Goal: Task Accomplishment & Management: Complete application form

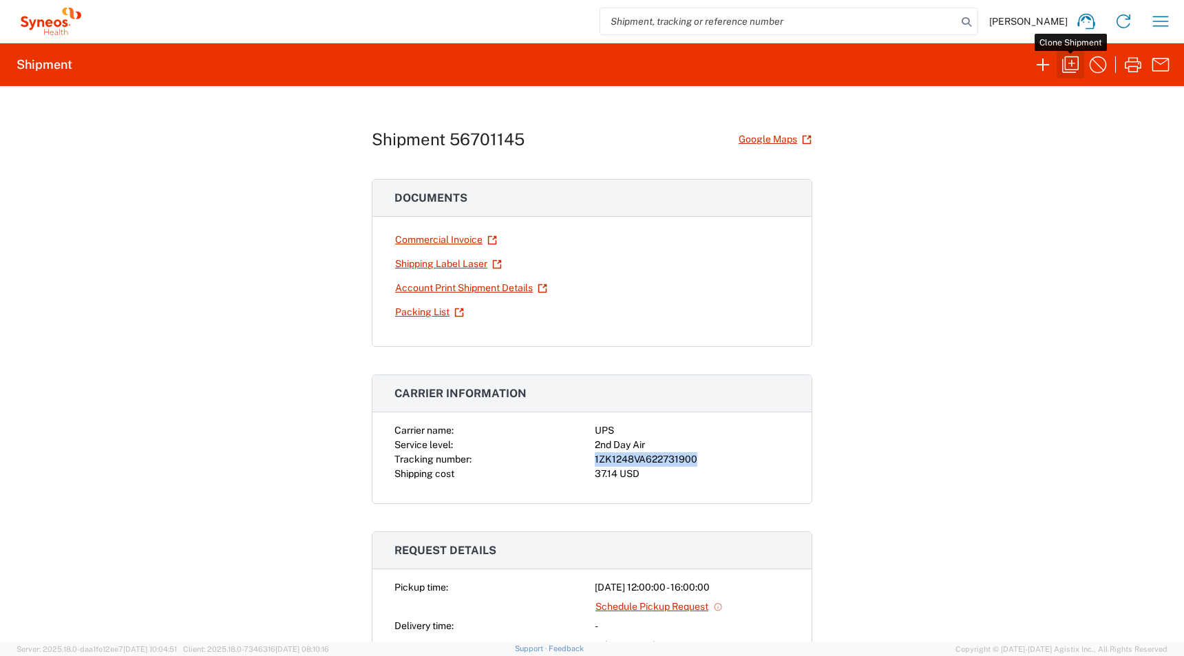
click at [1068, 65] on icon "button" at bounding box center [1070, 65] width 22 height 22
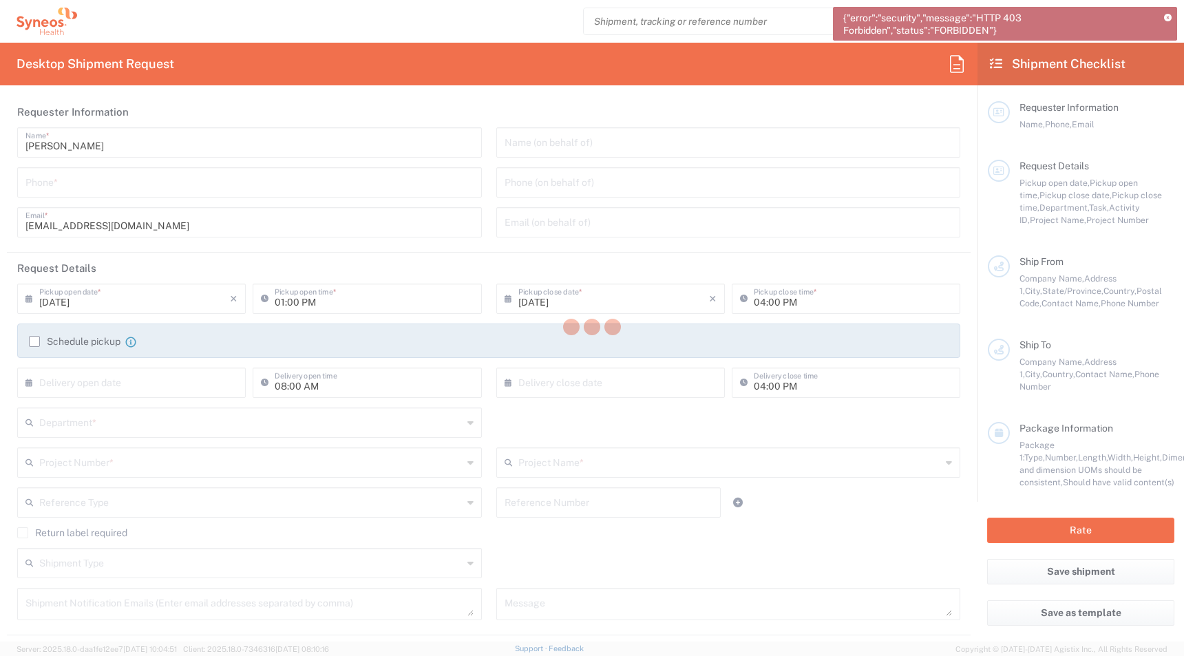
type input "[GEOGRAPHIC_DATA]"
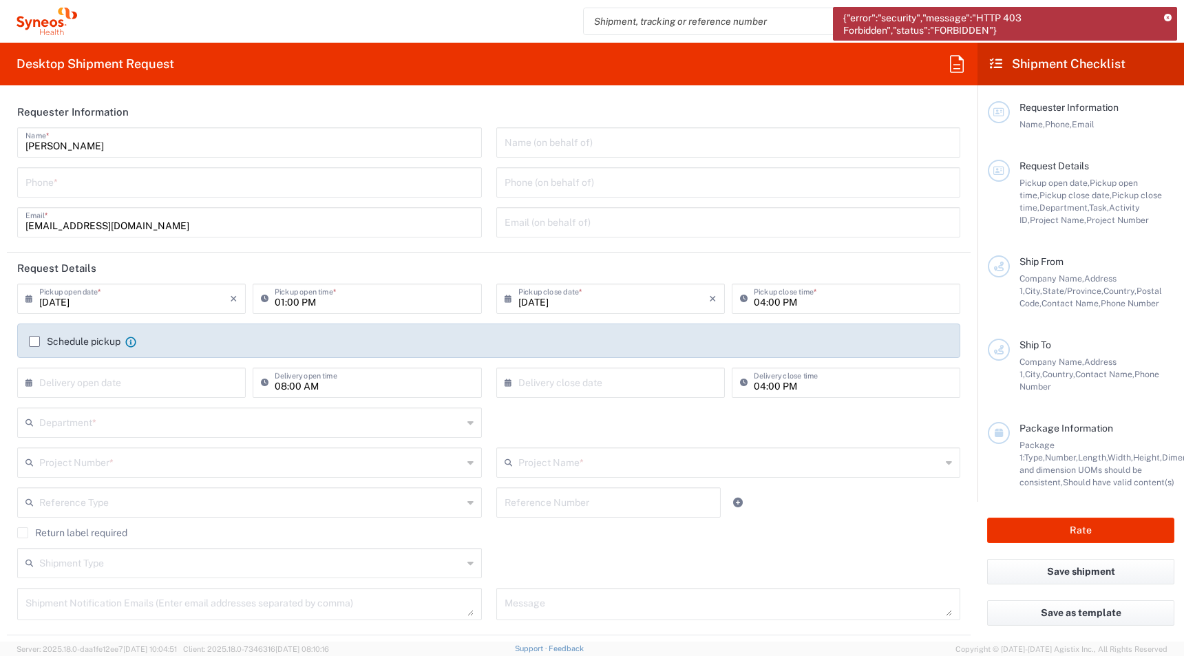
click at [1169, 19] on icon at bounding box center [1168, 18] width 8 height 8
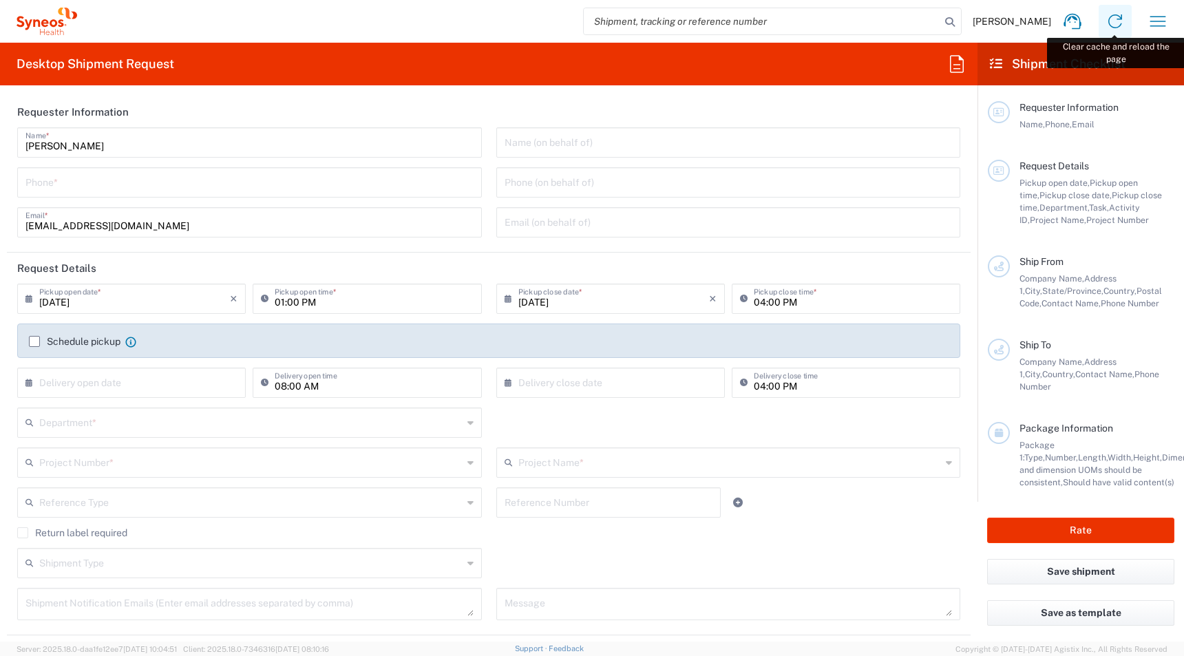
click at [1121, 20] on icon at bounding box center [1115, 21] width 22 height 22
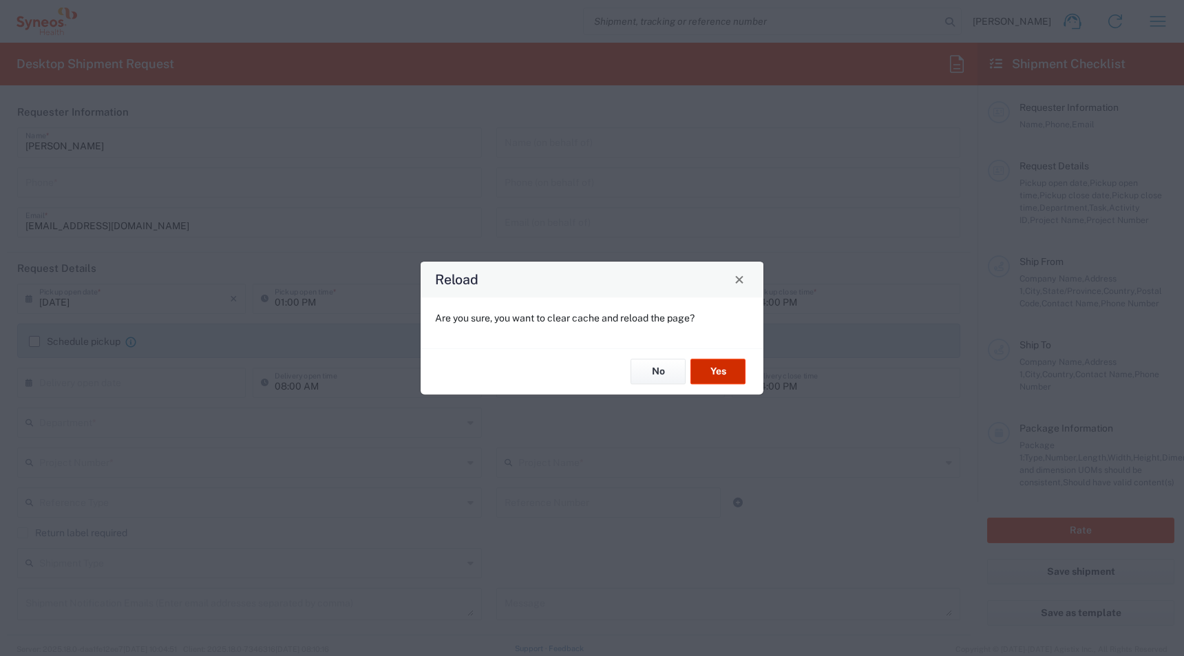
click at [721, 360] on button "Yes" at bounding box center [717, 371] width 55 height 25
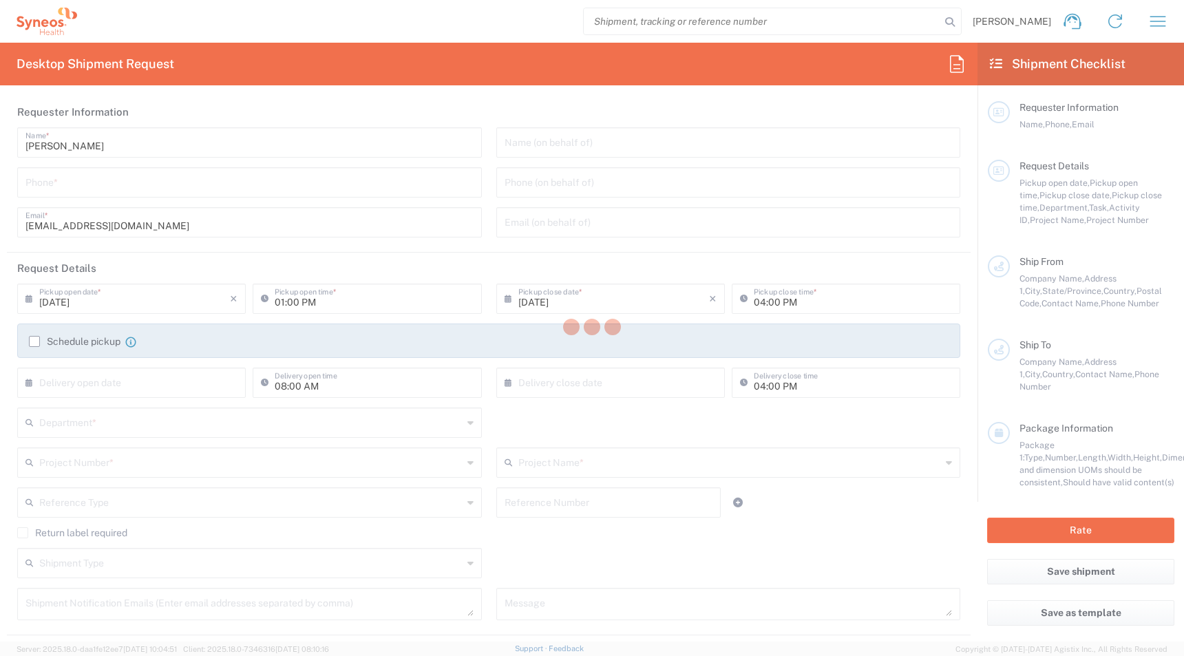
type input "Department"
type input "4510"
type input "Syneos Health, LLC-[GEOGRAPHIC_DATA] [GEOGRAPHIC_DATA] [GEOGRAPHIC_DATA]"
type input "Syneos Health"
type input "[GEOGRAPHIC_DATA]"
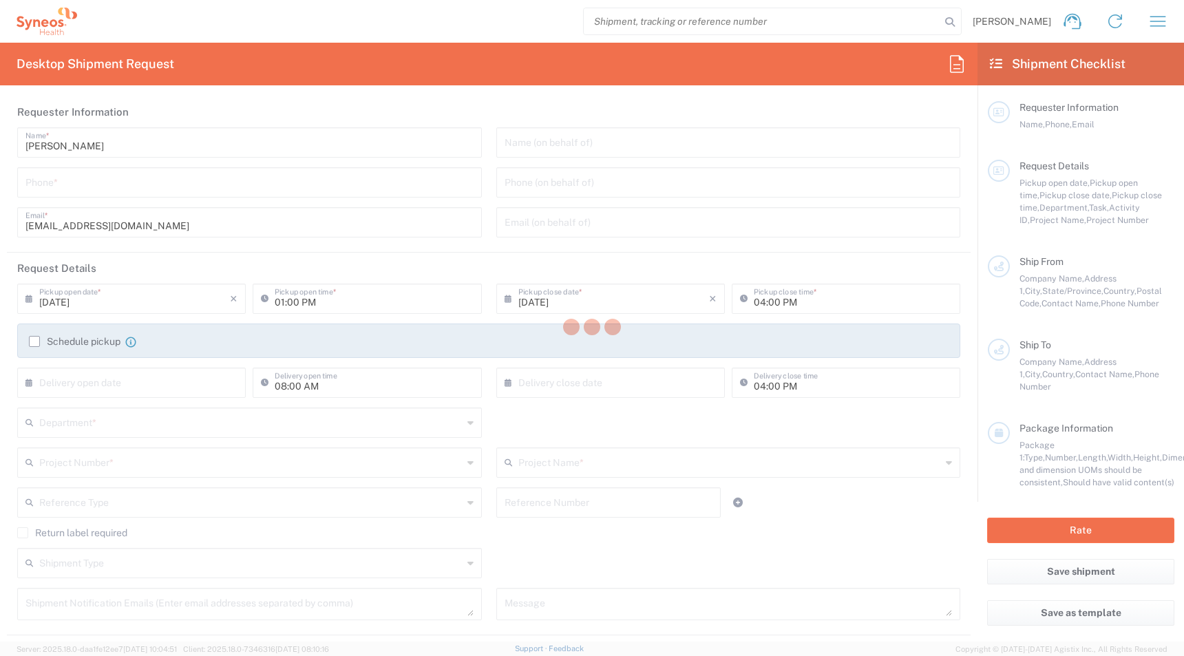
type input "Morrisville"
type input "[US_STATE]"
type input "27560"
type input "[PERSON_NAME]"
type input "[EMAIL_ADDRESS][DOMAIN_NAME]"
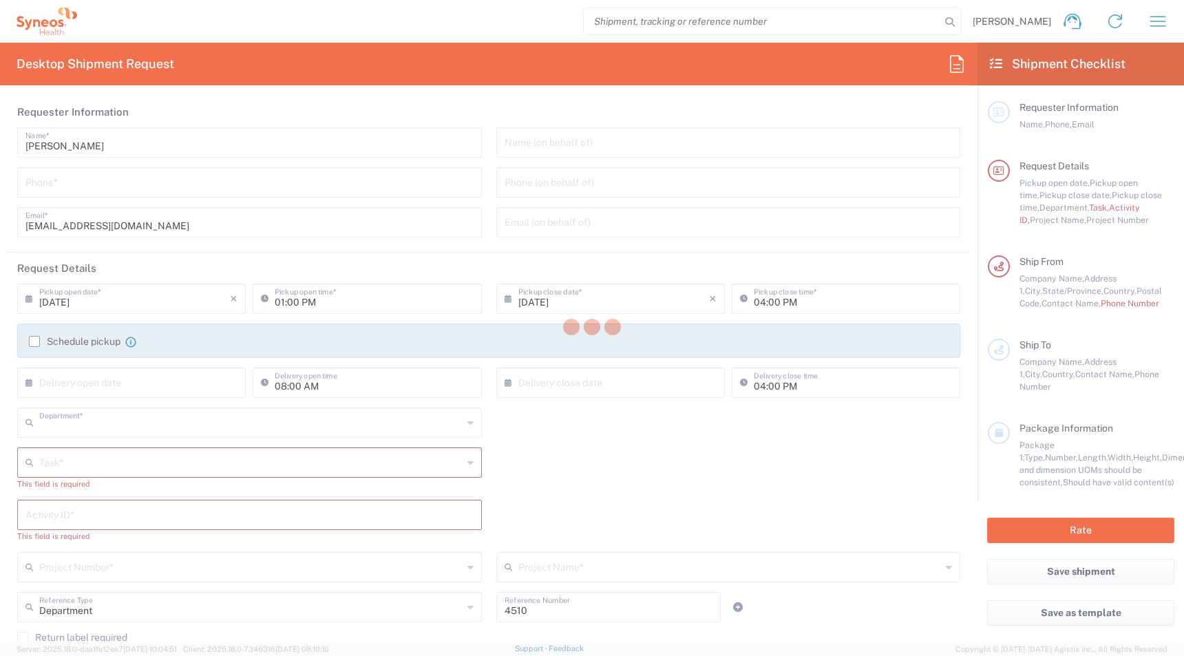
type input "4510"
type input "[US_STATE]"
type input "[GEOGRAPHIC_DATA]"
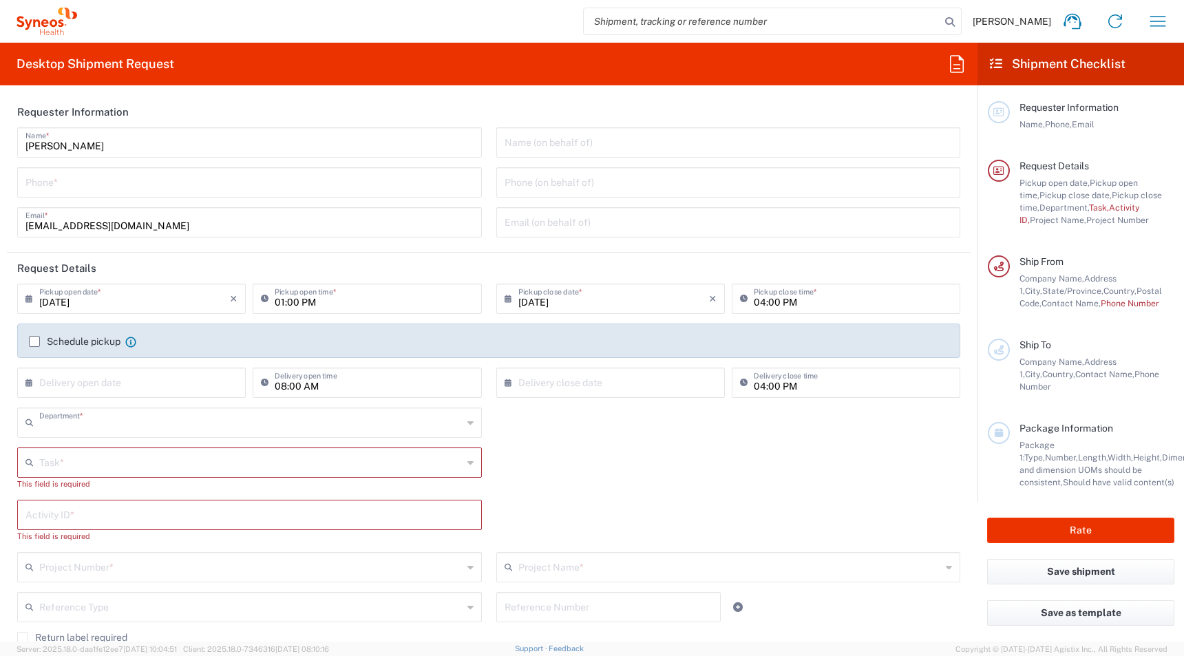
type input "4510"
type input "Syneos Health, LLC-[GEOGRAPHIC_DATA] [GEOGRAPHIC_DATA] [GEOGRAPHIC_DATA]"
click at [1164, 26] on icon "button" at bounding box center [1158, 21] width 22 height 22
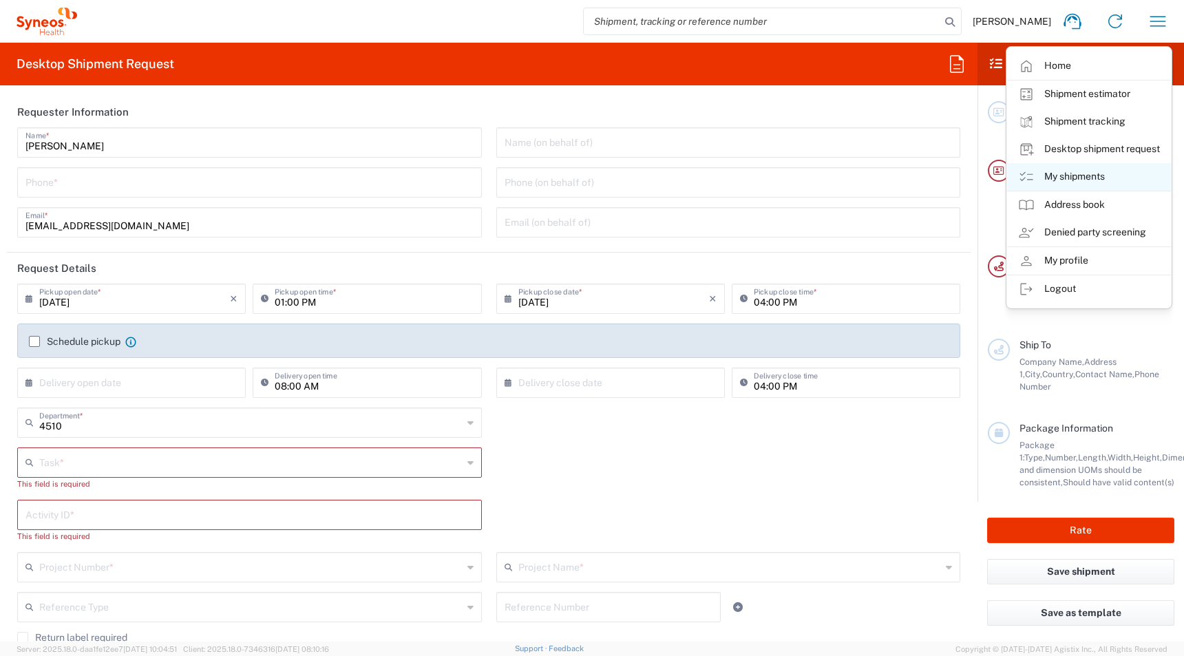
click at [1067, 178] on link "My shipments" at bounding box center [1089, 177] width 164 height 28
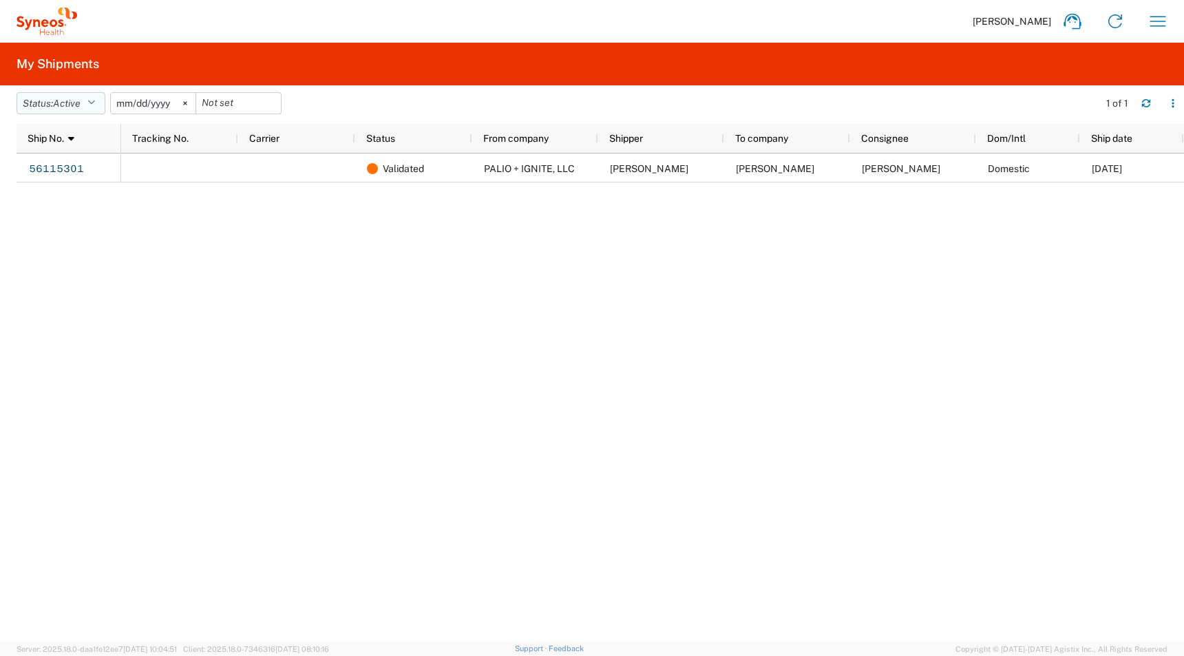
click at [92, 107] on icon "button" at bounding box center [91, 103] width 8 height 10
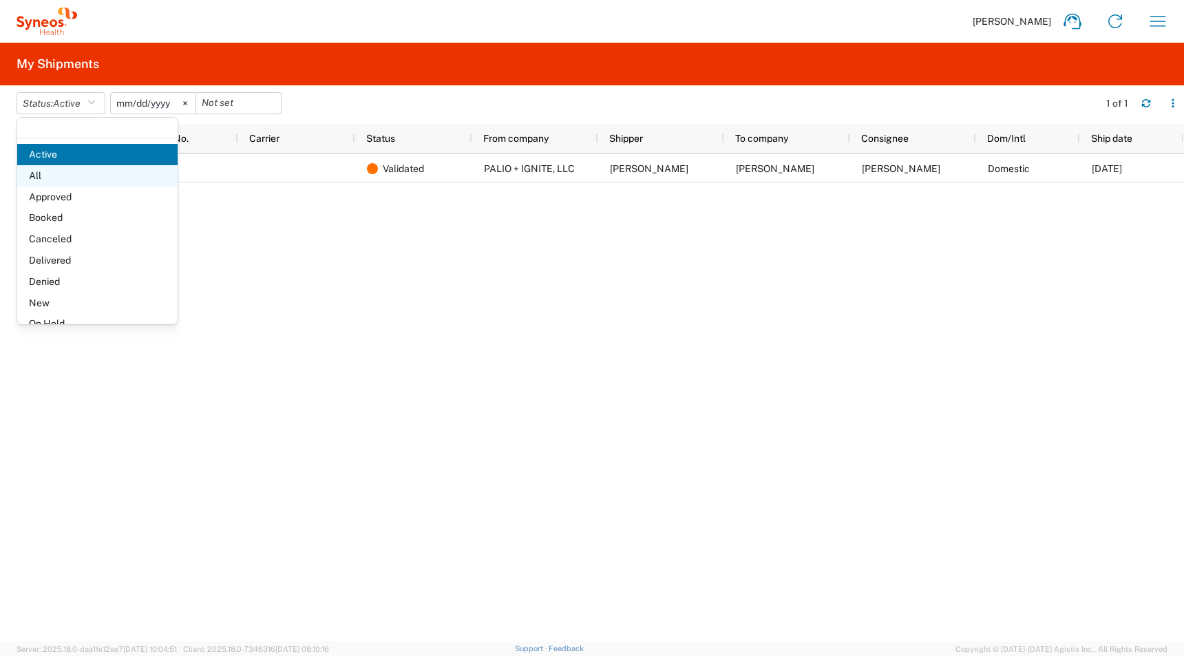
click at [69, 181] on span "All" at bounding box center [97, 175] width 160 height 21
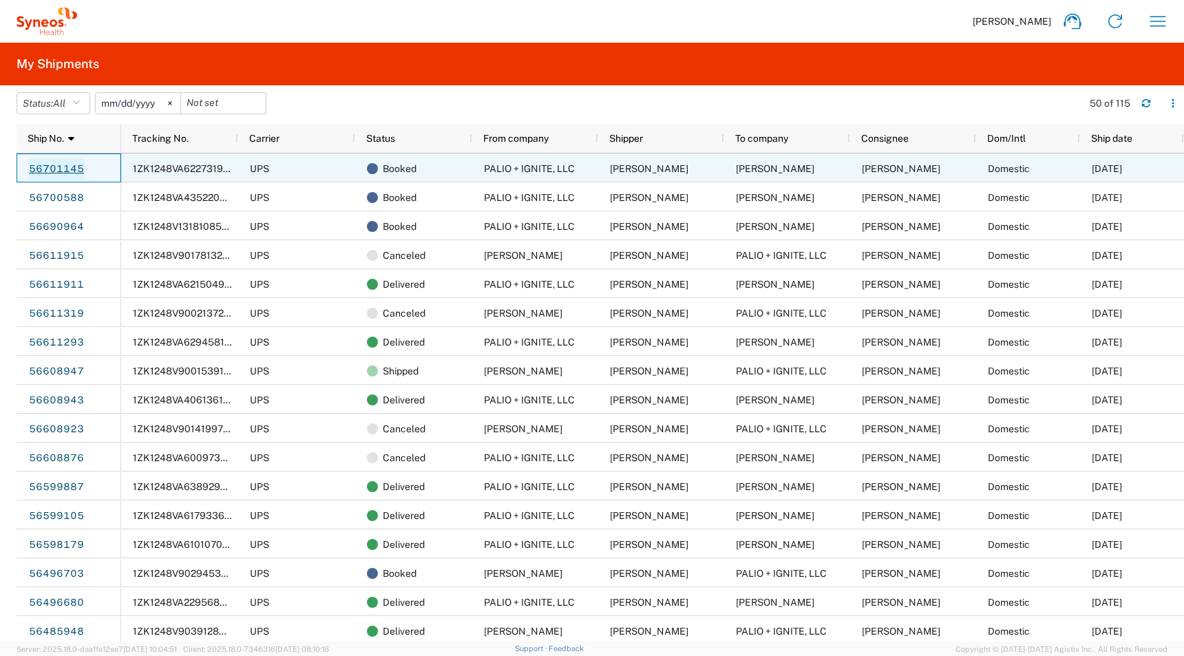
click at [63, 169] on link "56701145" at bounding box center [56, 169] width 56 height 22
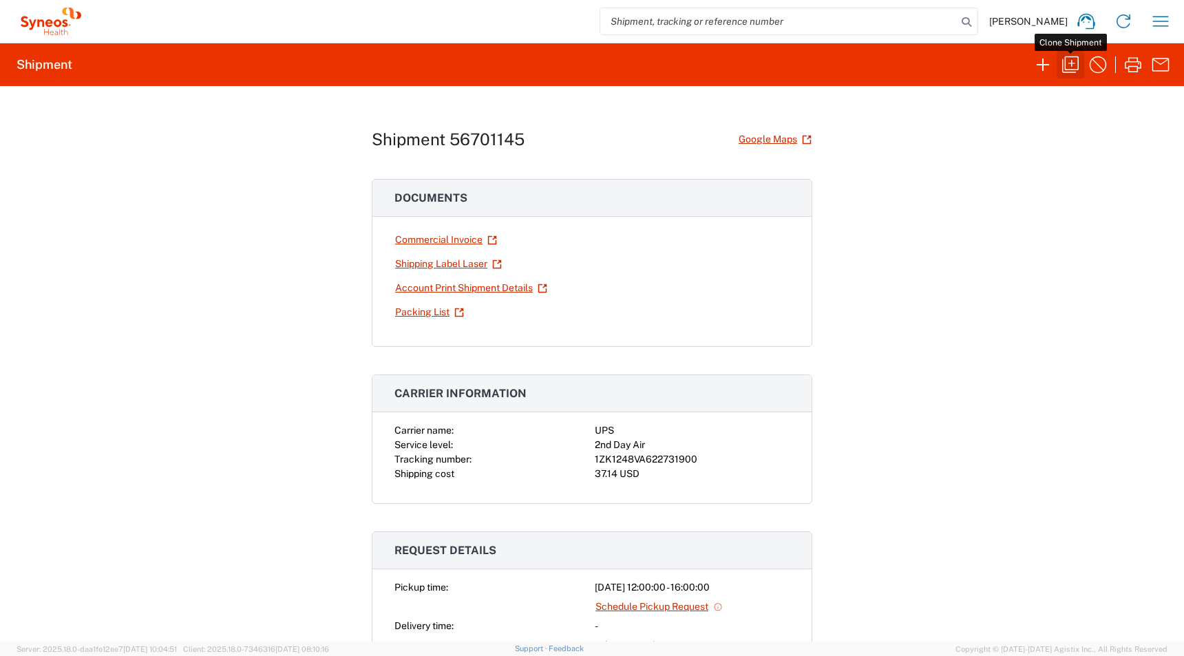
click at [1064, 70] on icon "button" at bounding box center [1070, 65] width 22 height 22
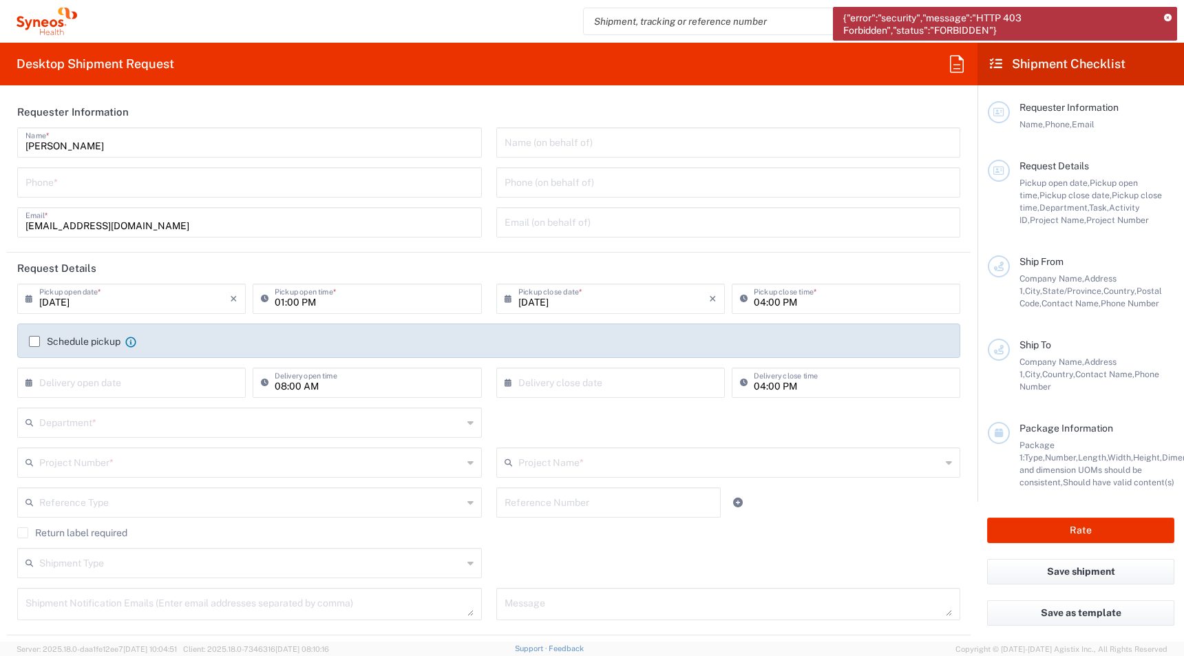
click at [1168, 17] on icon at bounding box center [1168, 18] width 8 height 8
